Goal: Task Accomplishment & Management: Use online tool/utility

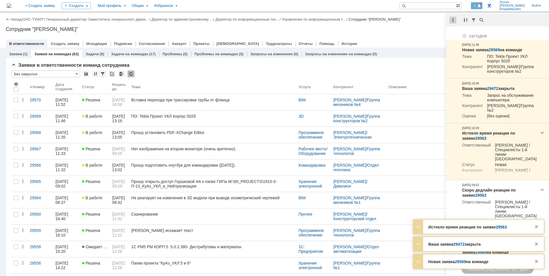
click at [454, 20] on div at bounding box center [453, 20] width 7 height 7
click at [457, 35] on div "Отметить уведомления прочитанными" at bounding box center [492, 35] width 77 height 4
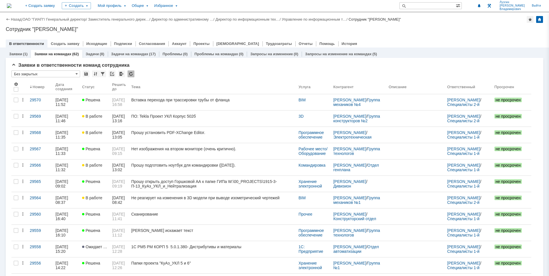
click at [418, 31] on div "Сотрудник "[PERSON_NAME]"" at bounding box center [275, 29] width 538 height 6
click at [424, 26] on div "Назад | ОАО "ГИАП" / Генеральный директор / Заместитель генерального дирек… / Д…" at bounding box center [274, 30] width 549 height 35
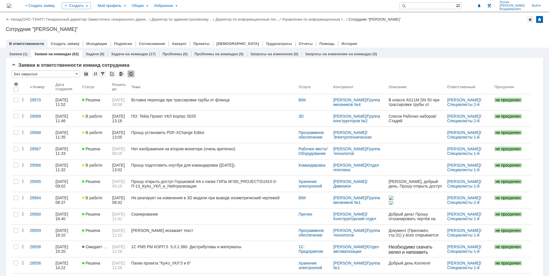
click at [479, 2] on div at bounding box center [474, 5] width 17 height 11
click at [482, 3] on div at bounding box center [479, 5] width 6 height 7
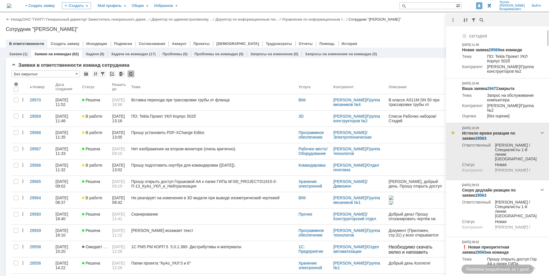
click at [476, 141] on link "29563" at bounding box center [481, 138] width 11 height 5
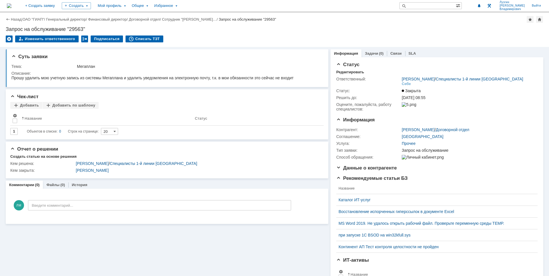
click at [11, 5] on img at bounding box center [9, 5] width 5 height 5
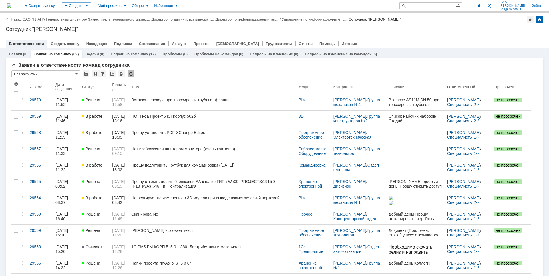
click at [470, 31] on div "Сотрудник "[PERSON_NAME]"" at bounding box center [275, 29] width 538 height 6
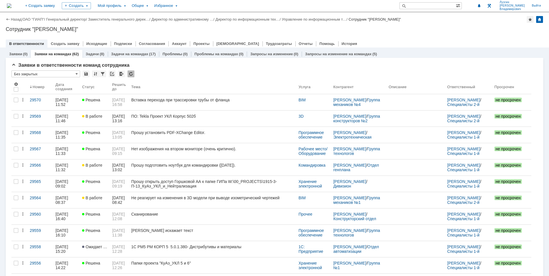
click at [445, 32] on div "Назад | ОАО "ГИАП" / Генеральный директор / Заместитель генерального дирек… / Д…" at bounding box center [274, 30] width 549 height 35
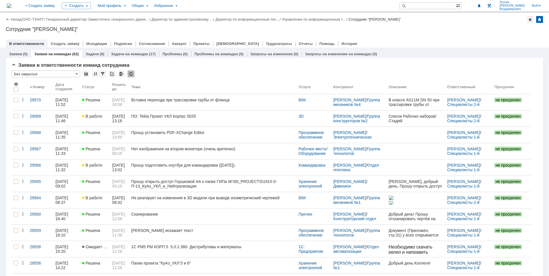
click at [467, 41] on div "В ответственности Создать заявку Исходящие Подписки Согласования Аккаунт Проект…" at bounding box center [275, 43] width 538 height 8
click at [474, 37] on div at bounding box center [275, 37] width 538 height 5
click at [462, 39] on div at bounding box center [275, 37] width 538 height 5
click at [460, 36] on div at bounding box center [275, 37] width 538 height 5
click at [414, 40] on div "В ответственности Создать заявку Исходящие Подписки Согласования Аккаунт Проект…" at bounding box center [275, 43] width 538 height 8
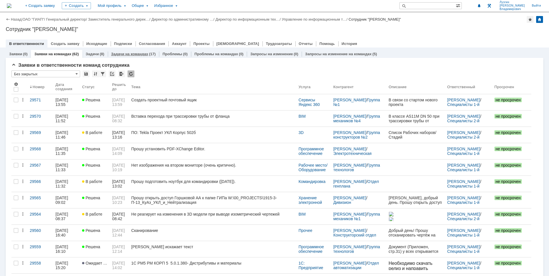
click at [128, 55] on link "Задачи на командах" at bounding box center [129, 54] width 37 height 4
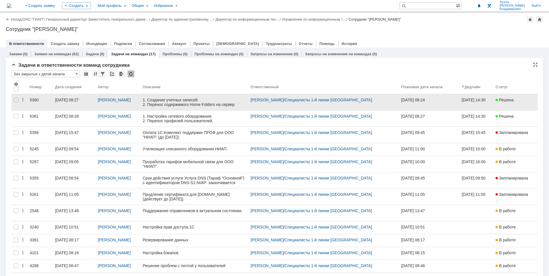
click at [68, 101] on div "[DATE] 08:27" at bounding box center [67, 100] width 24 height 5
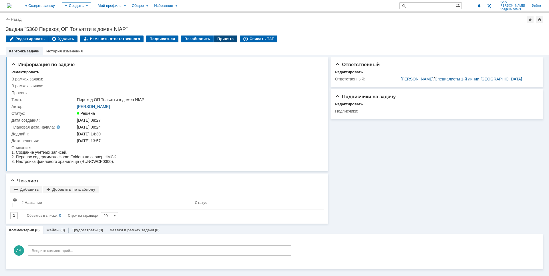
click at [217, 39] on div "Принято" at bounding box center [225, 38] width 23 height 7
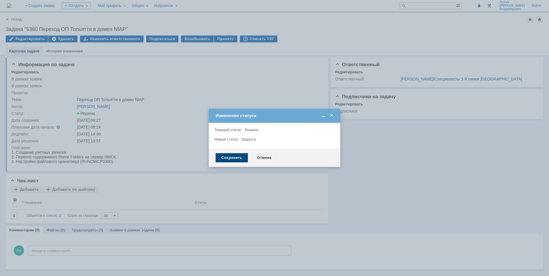
click at [235, 157] on div "Сохранить" at bounding box center [232, 157] width 32 height 9
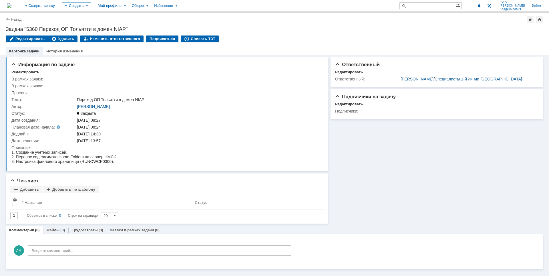
click at [16, 19] on link "Назад" at bounding box center [16, 19] width 11 height 4
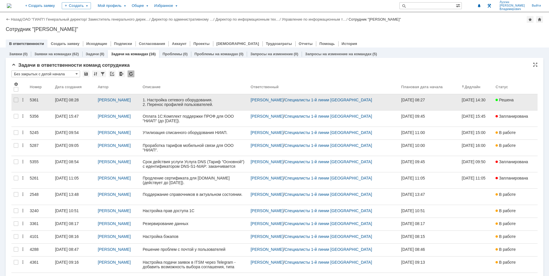
click at [74, 97] on link "[DATE] 08:28" at bounding box center [74, 102] width 43 height 16
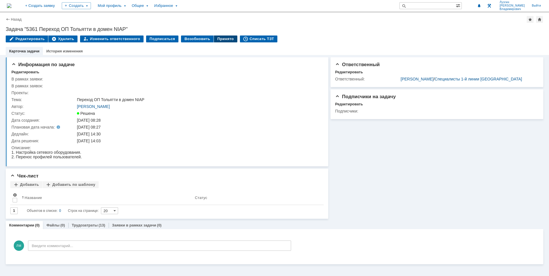
click at [220, 38] on div "Принято" at bounding box center [225, 38] width 23 height 7
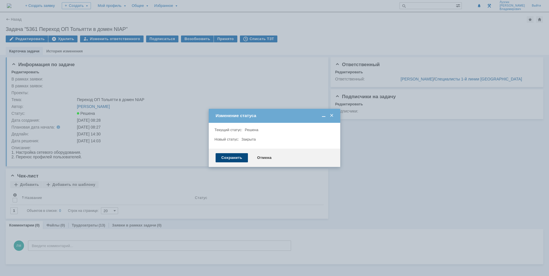
click at [237, 156] on div "Сохранить" at bounding box center [232, 157] width 32 height 9
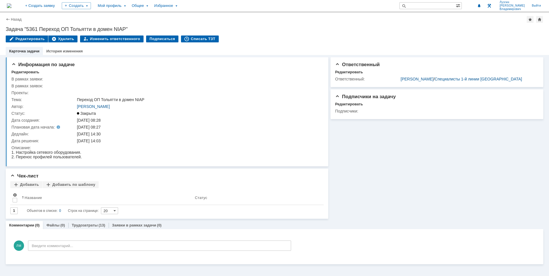
click at [11, 7] on img at bounding box center [9, 5] width 5 height 5
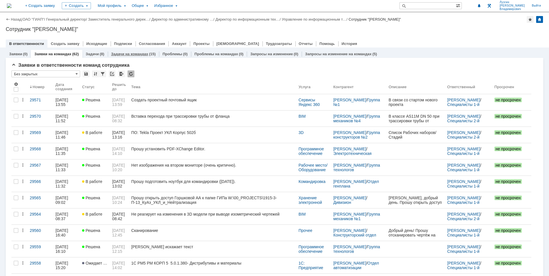
click at [133, 50] on div "Задачи на командах (15)" at bounding box center [134, 54] width 52 height 8
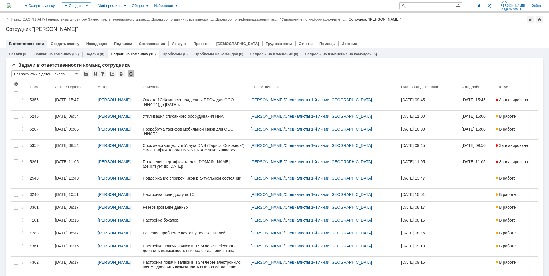
click at [11, 5] on img at bounding box center [9, 5] width 5 height 5
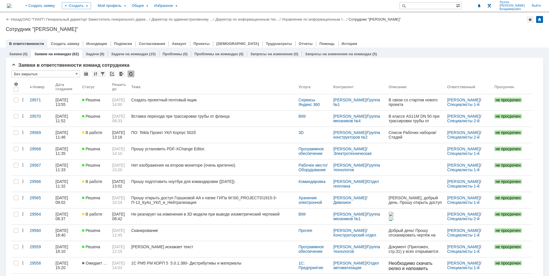
click at [377, 31] on div "Сотрудник "[PERSON_NAME]"" at bounding box center [275, 29] width 538 height 6
